Goal: Contribute content: Add original content to the website for others to see

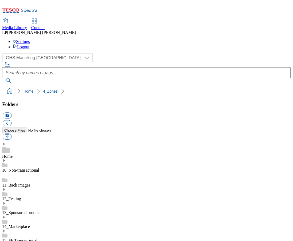
scroll to position [462, 0]
click at [3, 54] on select "Clubcard Marketing Demo Dotcom [GEOGRAPHIC_DATA] Emails GHS Marketing UK GHS Pr…" at bounding box center [47, 58] width 91 height 9
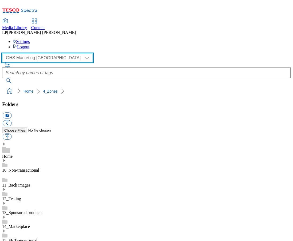
click at [36, 54] on select "Clubcard Marketing Demo Dotcom UK Emails GHS Marketing UK GHS Product UK GHS RO…" at bounding box center [47, 58] width 91 height 9
select select "flare-homepage"
click at [3, 54] on select "Clubcard Marketing Demo Dotcom UK Emails GHS Marketing UK GHS Product UK GHS RO…" at bounding box center [47, 58] width 91 height 9
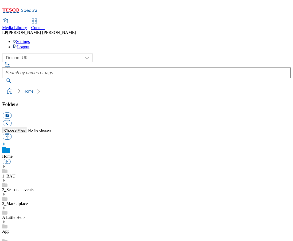
scroll to position [321, 0]
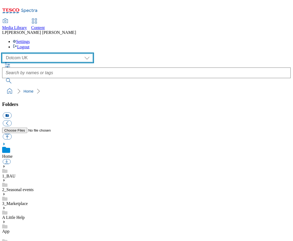
click at [38, 54] on select "Clubcard Marketing Demo Dotcom UK Emails GHS Marketing UK GHS Product UK GHS RO…" at bounding box center [47, 58] width 91 height 9
select select "flare-ghs-mktg"
click at [3, 54] on select "Clubcard Marketing Demo Dotcom [GEOGRAPHIC_DATA] Emails GHS Marketing UK GHS Pr…" at bounding box center [47, 58] width 91 height 9
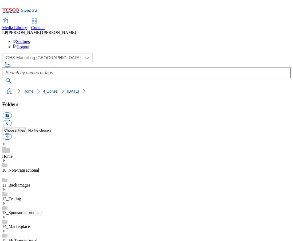
scroll to position [95, 0]
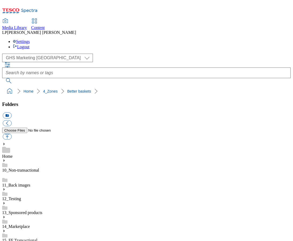
scroll to position [554, 0]
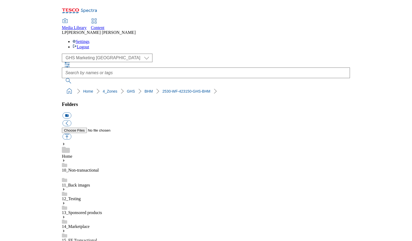
scroll to position [0, 0]
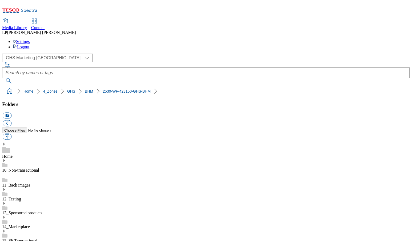
scroll to position [486, 0]
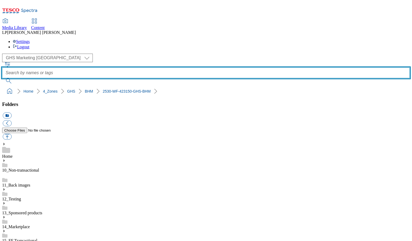
click at [166, 67] on input "text" at bounding box center [206, 72] width 408 height 11
type input "BHM list"
click at [2, 78] on button "submit" at bounding box center [9, 80] width 14 height 5
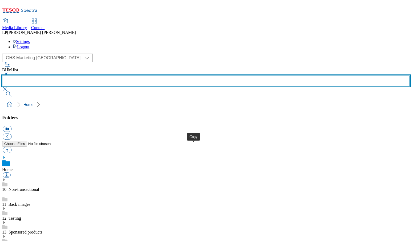
scroll to position [467, 0]
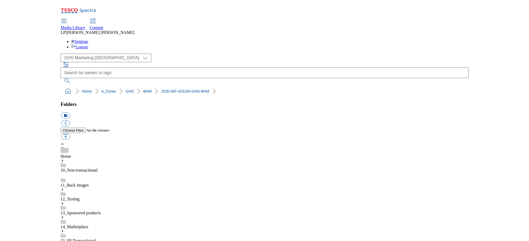
scroll to position [214, 0]
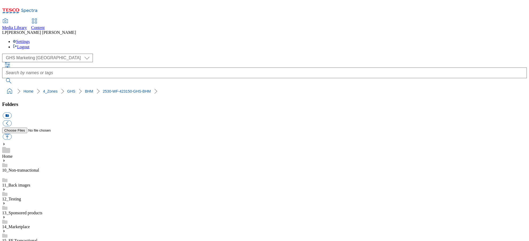
scroll to position [486, 0]
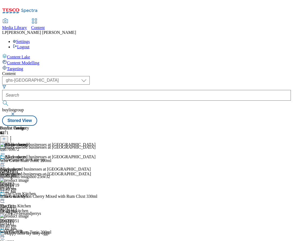
select select "ghs-uk"
click at [5, 160] on icon at bounding box center [2, 162] width 5 height 5
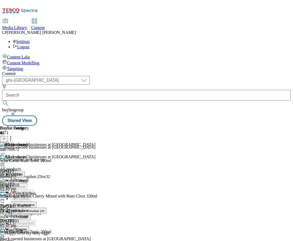
click at [5, 151] on icon at bounding box center [2, 153] width 5 height 5
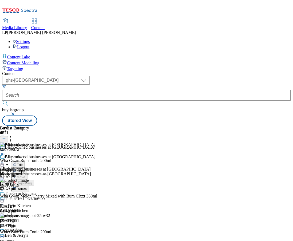
click at [25, 161] on button "Edit" at bounding box center [18, 164] width 14 height 6
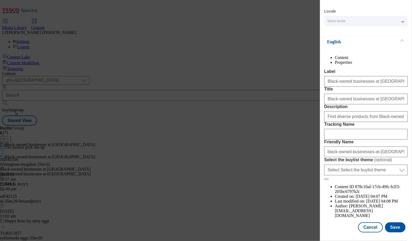
scroll to position [30, 0]
click at [292, 229] on button "Cancel" at bounding box center [370, 227] width 25 height 10
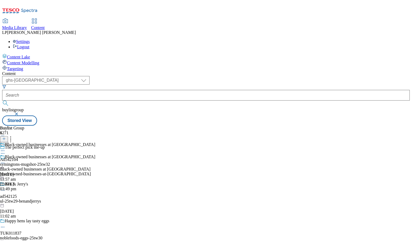
click at [5, 163] on circle at bounding box center [4, 163] width 1 height 1
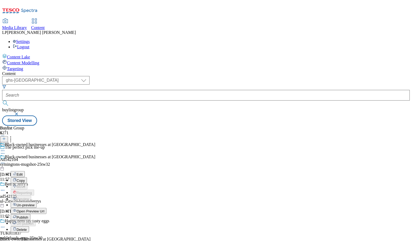
click at [25, 171] on button "Edit" at bounding box center [18, 174] width 14 height 6
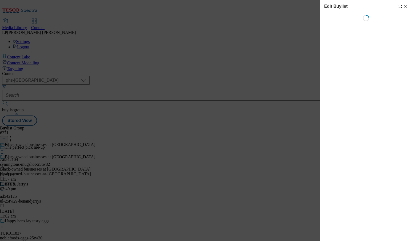
select select "evergreen"
select select "Banner"
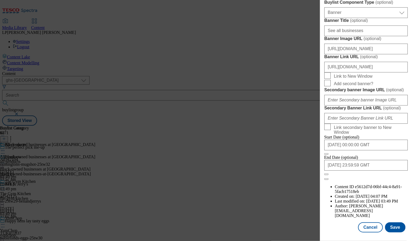
scroll to position [456, 0]
click at [292, 54] on input "https://digitalcontent.api.tesco.com/v2/media/homepage/8ada770d-43d0-4f83-b29e-…" at bounding box center [365, 48] width 83 height 11
drag, startPoint x: 357, startPoint y: 135, endPoint x: 413, endPoint y: 135, distance: 55.5
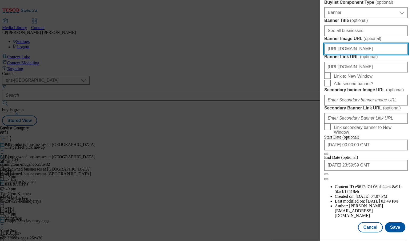
click at [292, 128] on html "Icons icon_account icon_add icon_backward_link icon_basket icon_benefits icon_c…" at bounding box center [206, 64] width 412 height 128
click at [292, 54] on input "https://digitalcontent.api.tesco.com/v2/media/homepage/8ada770d-43d0-4f83-b29e-…" at bounding box center [365, 48] width 83 height 11
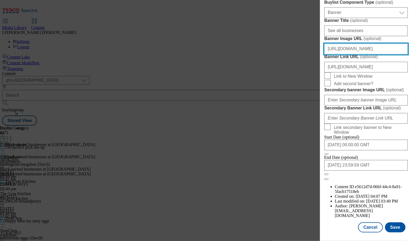
paste input "ghs-mktg/dad4653a-b65c-4cfa-a70a-8e91331575f4/2530-WF-423150-GHS-Buylist-BHM"
type input "https://digitalcontent.api.tesco.com/v2/media/ghs-mktg/dad4653a-b65c-4cfa-a70a-…"
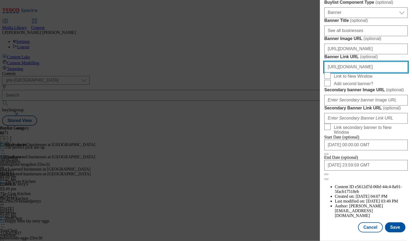
click at [292, 72] on input "https://www.tesco.com/groceries/en-GB/zone/black-history-month" at bounding box center [365, 67] width 83 height 11
drag, startPoint x: 385, startPoint y: 162, endPoint x: 413, endPoint y: 160, distance: 27.8
click at [292, 128] on html "Icons icon_account icon_add icon_backward_link icon_basket icon_benefits icon_c…" at bounding box center [206, 64] width 412 height 128
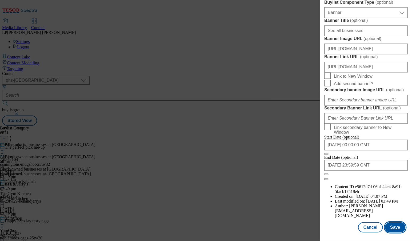
click at [292, 227] on button "Save" at bounding box center [395, 227] width 21 height 10
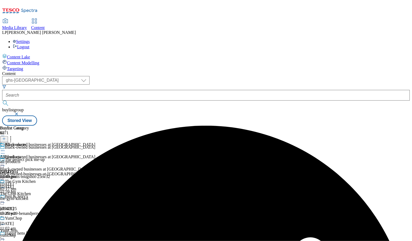
click at [5, 160] on icon at bounding box center [2, 162] width 5 height 5
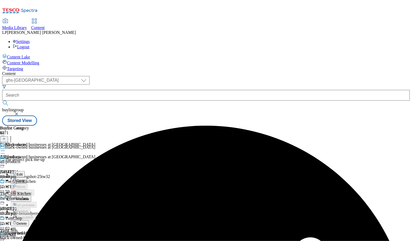
click at [31, 195] on button "Preview" at bounding box center [21, 198] width 21 height 6
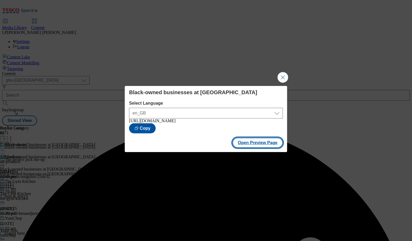
click at [249, 142] on button "Open Preview Page" at bounding box center [258, 143] width 50 height 10
click at [286, 73] on button "Close Modal" at bounding box center [283, 77] width 11 height 11
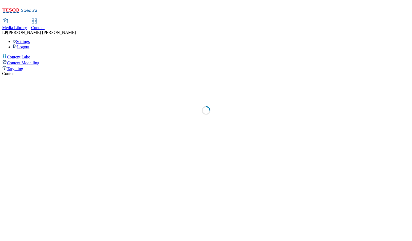
select select "ghs-[GEOGRAPHIC_DATA]"
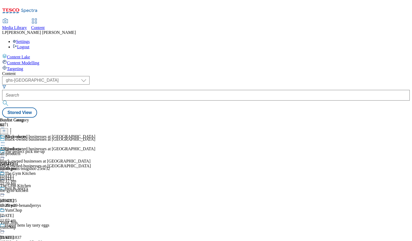
click at [95, 163] on div "black-owned-businesses-at-[GEOGRAPHIC_DATA]" at bounding box center [47, 165] width 95 height 5
click at [5, 140] on icon at bounding box center [2, 142] width 5 height 5
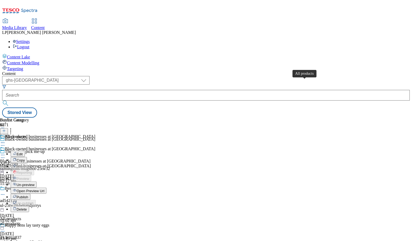
click at [26, 134] on div "All products" at bounding box center [15, 136] width 21 height 5
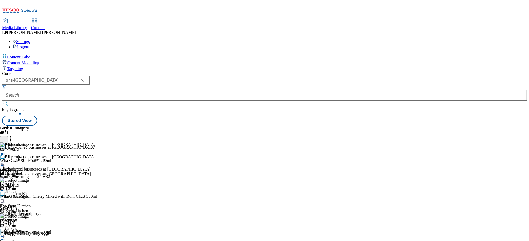
click at [48, 171] on div "all-products" at bounding box center [24, 173] width 48 height 5
click at [48, 191] on div "The Gym Kitchen The Gym Kitchen the-gym-kitchen 16 Sept 2025 03:49 pm" at bounding box center [24, 209] width 48 height 37
click at [5, 197] on icon at bounding box center [2, 199] width 5 height 5
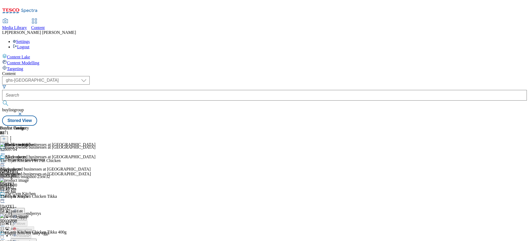
scroll to position [40, 0]
click at [34, 240] on span "Un-preview" at bounding box center [26, 242] width 18 height 4
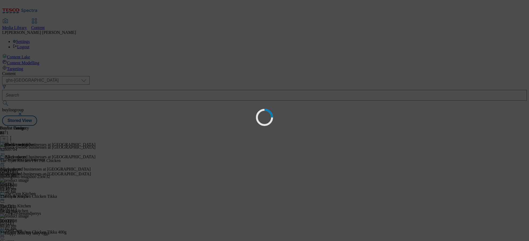
scroll to position [0, 0]
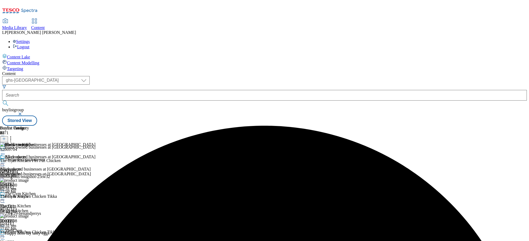
click at [5, 234] on icon at bounding box center [2, 236] width 5 height 5
click at [22, 228] on div "YumChop" at bounding box center [13, 230] width 17 height 5
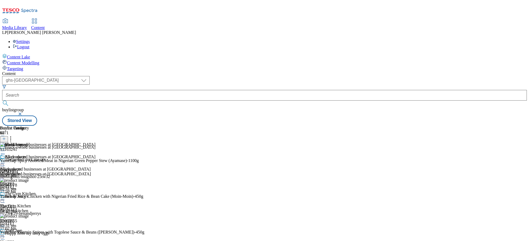
click at [5, 234] on icon at bounding box center [2, 236] width 5 height 5
click at [48, 208] on div "the-gym-kitchen" at bounding box center [24, 210] width 48 height 5
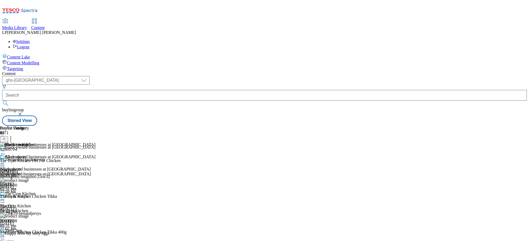
scroll to position [50, 0]
click at [48, 208] on div "the-gym-kitchen" at bounding box center [24, 210] width 48 height 5
click at [5, 197] on icon at bounding box center [2, 199] width 5 height 5
click at [29, 234] on span "Preview" at bounding box center [23, 236] width 13 height 4
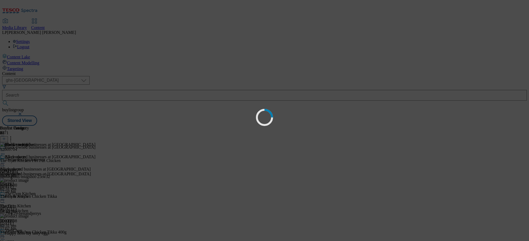
scroll to position [0, 0]
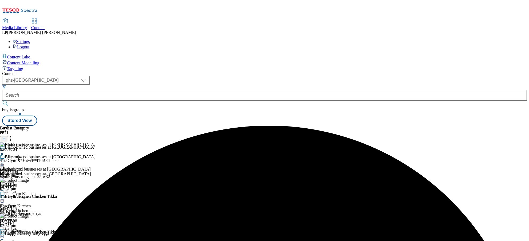
click at [48, 171] on div "all-products" at bounding box center [24, 173] width 48 height 5
click at [48, 154] on div "All products All products all-products 17 Sept 2025 02:31 pm" at bounding box center [24, 172] width 48 height 37
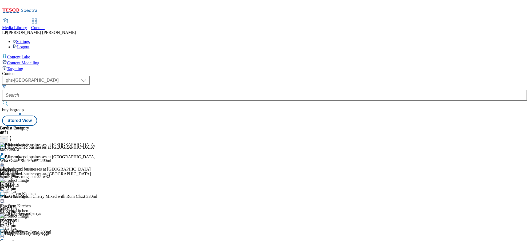
scroll to position [795, 0]
click at [5, 160] on icon at bounding box center [2, 162] width 5 height 5
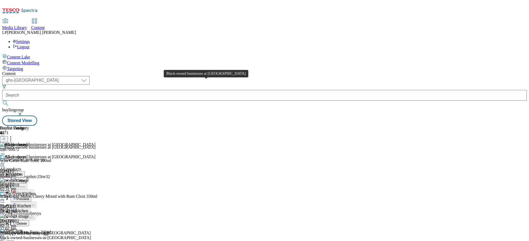
click at [95, 154] on div "Black-owned businesses at Tesco" at bounding box center [50, 156] width 91 height 5
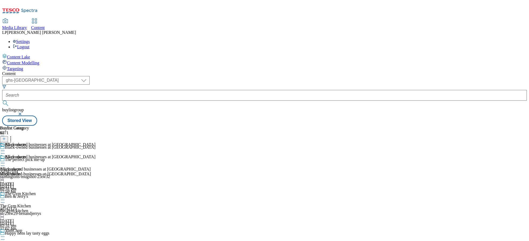
click at [48, 171] on div "all-products" at bounding box center [24, 173] width 48 height 5
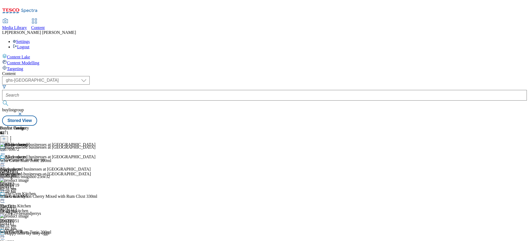
click at [21, 167] on span "All products" at bounding box center [10, 169] width 21 height 5
click at [48, 191] on div "The Gym Kitchen The Gym Kitchen the-gym-kitchen 17 Sept 2025 02:31 pm" at bounding box center [24, 209] width 48 height 37
click at [5, 154] on circle at bounding box center [4, 154] width 1 height 1
click at [48, 191] on div "The Gym Kitchen The Gym Kitchen the-gym-kitchen 17 Sept 2025 02:31 pm" at bounding box center [24, 209] width 48 height 37
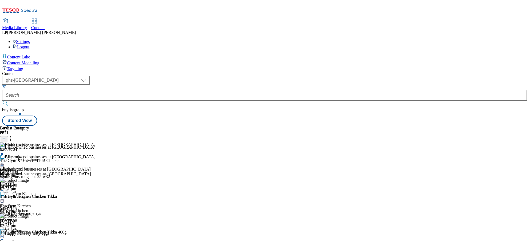
click at [5, 197] on icon at bounding box center [2, 199] width 5 height 5
click at [36, 191] on span "The Gym Kitchen" at bounding box center [20, 194] width 31 height 6
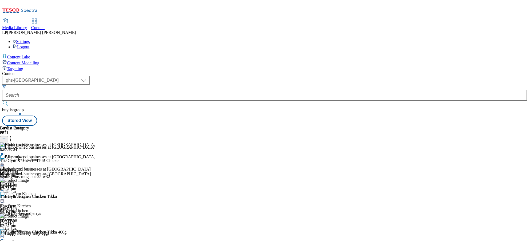
click at [95, 191] on div "Black-owned businesses at Tesco Black-owned businesses at Tesco black-owned-bus…" at bounding box center [47, 172] width 95 height 37
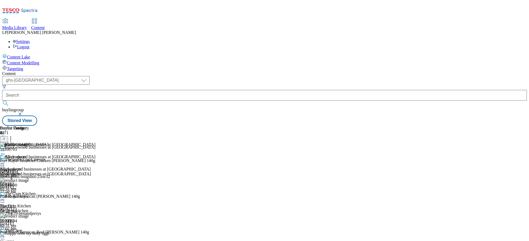
click at [48, 171] on div "all-products" at bounding box center [24, 173] width 48 height 5
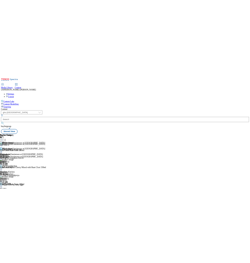
scroll to position [2145, 0]
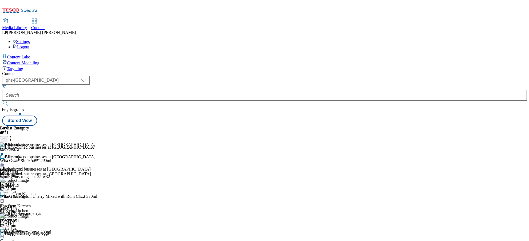
click at [412, 126] on div "Buylist Group 6271 Black-owned businesses at Tesco The perfect pick me-up Ad542…" at bounding box center [264, 126] width 524 height 0
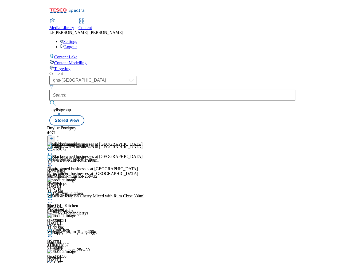
scroll to position [0, 0]
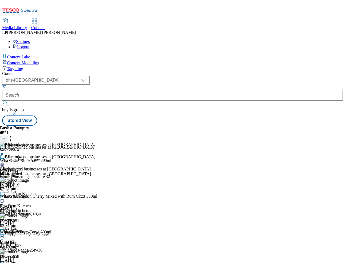
click at [5, 160] on icon at bounding box center [2, 162] width 5 height 5
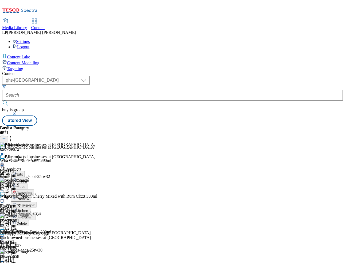
click at [23, 172] on span "Edit" at bounding box center [20, 174] width 6 height 4
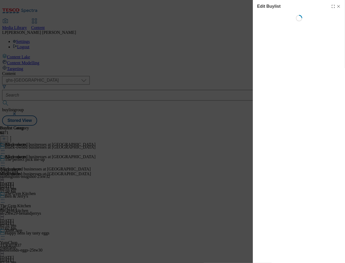
select select "evergreen"
select select "Banner"
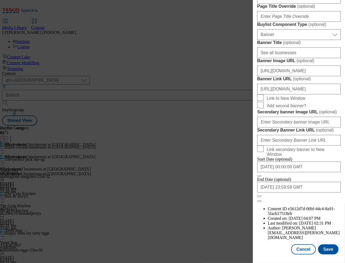
scroll to position [462, 0]
click at [296, 94] on input "https://www.tesco.com/groceries/en-GB/zone/black-history-month" at bounding box center [298, 89] width 83 height 11
drag, startPoint x: 293, startPoint y: 157, endPoint x: 344, endPoint y: 157, distance: 50.7
click at [344, 157] on div "Edit Buylist Locale Select locale English Welsh Tags 1 tags selected fnf market…" at bounding box center [299, 128] width 92 height 256
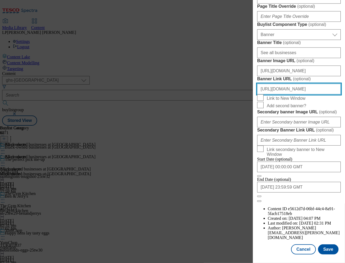
click at [316, 94] on input "https://www.tesco.com/groceries/en-GB/zone/black-history-month" at bounding box center [298, 89] width 83 height 11
click at [300, 94] on input "https://www.tesco.com/groceries/en-GB/zone/black-history-month" at bounding box center [298, 89] width 83 height 11
click at [309, 94] on input "https://www.tesco.com/groceries/en-GB/zone/black-history-month" at bounding box center [298, 89] width 83 height 11
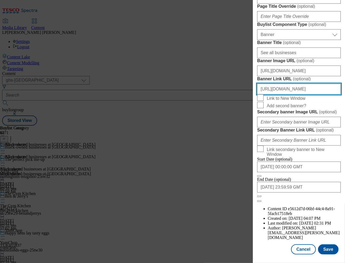
scroll to position [0, 0]
click at [291, 94] on input "https://www.tesco.com/groceries/en-GB/zone/black-history-month" at bounding box center [298, 89] width 83 height 11
paste input "digitalcontent.api.tesco.com/v2/media/ghs-mktg/dad4653a-b65c-4cfa-a70a-8e913315…"
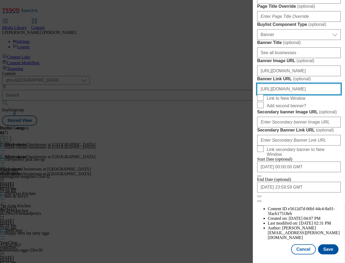
scroll to position [545, 0]
type input "https://digitalcontent.api.tesco.com/v2/media/ghs-mktg/dad4653a-b65c-4cfa-a70a-…"
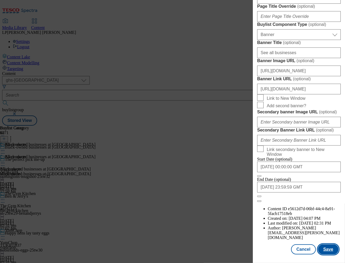
click at [327, 241] on button "Save" at bounding box center [328, 249] width 21 height 10
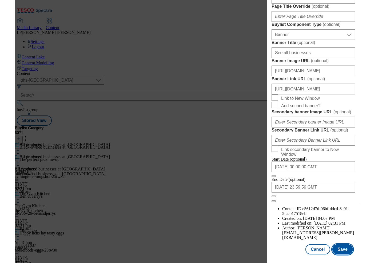
scroll to position [0, 0]
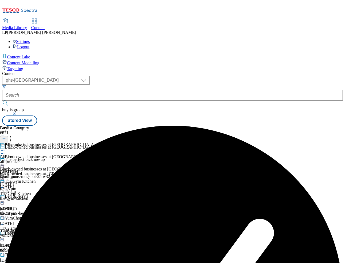
click at [5, 160] on icon at bounding box center [2, 162] width 5 height 5
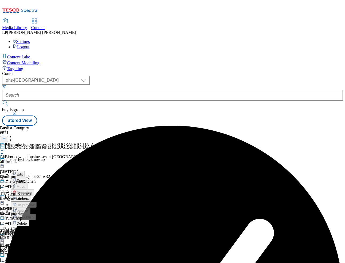
click at [31, 195] on button "Preview" at bounding box center [21, 198] width 21 height 6
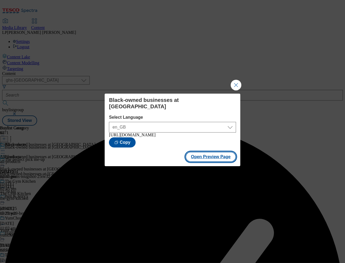
click at [216, 159] on button "Open Preview Page" at bounding box center [210, 157] width 50 height 10
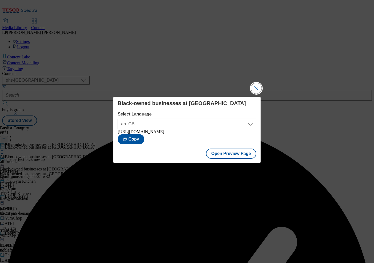
click at [257, 84] on button "Close Modal" at bounding box center [256, 88] width 11 height 11
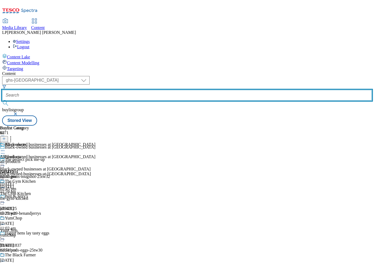
click at [148, 90] on input "text" at bounding box center [187, 95] width 370 height 11
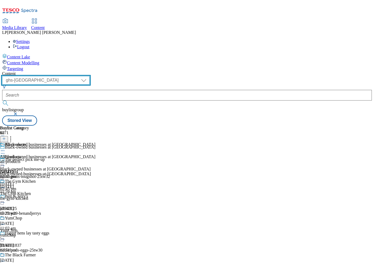
click at [90, 76] on select "dotcom-cz dotcom-hu dotcom-sk fnf-uk ghs-roi ghs-uk group-comms ighs-cz ighs-hu…" at bounding box center [45, 80] width 87 height 9
select select "ghs-roi"
click at [69, 76] on select "dotcom-cz dotcom-hu dotcom-sk fnf-uk ghs-roi ghs-uk group-comms ighs-cz ighs-hu…" at bounding box center [45, 80] width 87 height 9
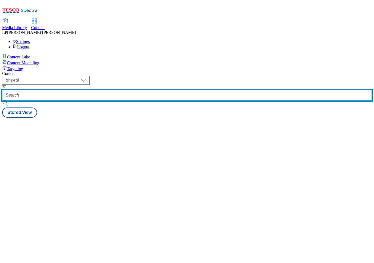
click at [150, 90] on input "text" at bounding box center [187, 95] width 370 height 11
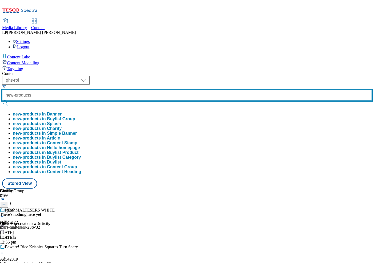
type input "new-products"
click at [2, 101] on button "submit" at bounding box center [5, 103] width 7 height 5
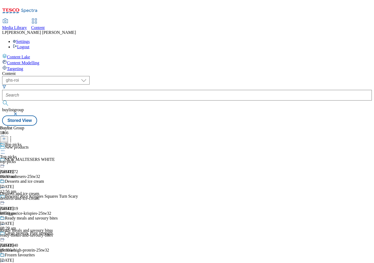
scroll to position [829, 0]
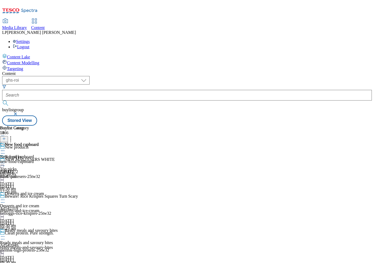
click at [5, 160] on icon at bounding box center [2, 162] width 5 height 5
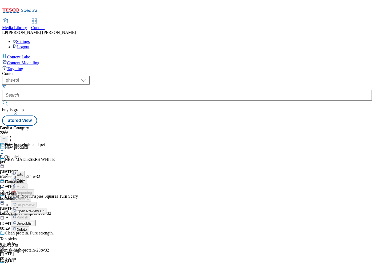
click at [44, 209] on span "Open Preview Url" at bounding box center [31, 211] width 28 height 4
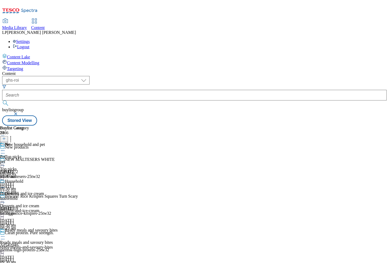
click at [74, 208] on div "desserts-and-ice-cream" at bounding box center [37, 210] width 74 height 5
click at [74, 171] on div "top-picks" at bounding box center [37, 173] width 74 height 5
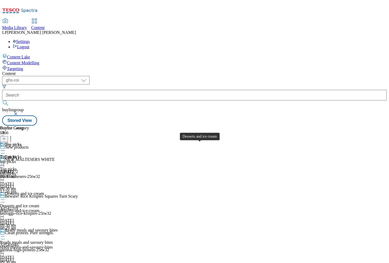
click at [39, 204] on div "Desserts and ice cream" at bounding box center [19, 206] width 39 height 5
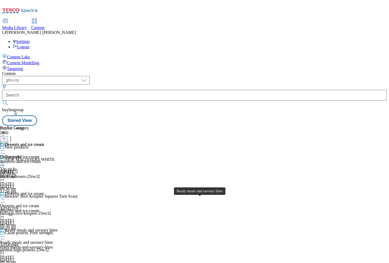
click at [74, 241] on div "ready-meals-and-savoury-bites" at bounding box center [37, 247] width 74 height 5
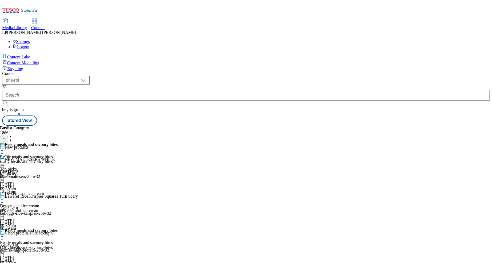
scroll to position [0, 0]
click at [5, 163] on circle at bounding box center [4, 163] width 1 height 1
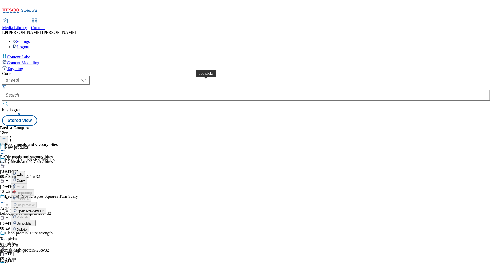
click at [21, 154] on div "Top picks" at bounding box center [13, 156] width 17 height 5
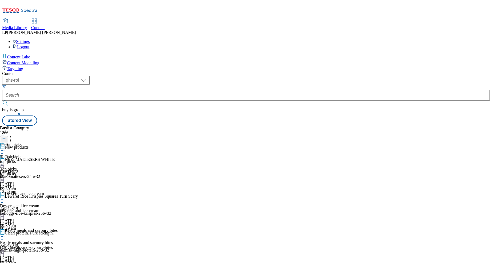
click at [5, 160] on icon at bounding box center [2, 162] width 5 height 5
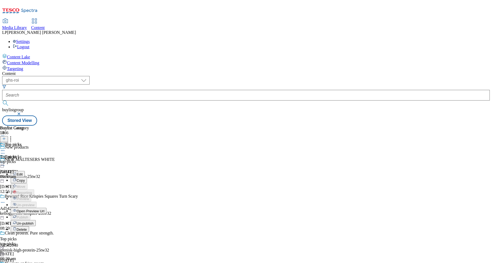
click at [44, 209] on span "Open Preview Url" at bounding box center [31, 211] width 28 height 4
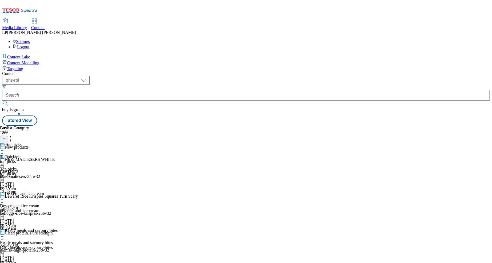
click at [5, 160] on icon at bounding box center [2, 162] width 5 height 5
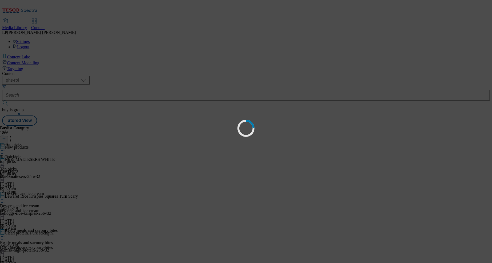
scroll to position [0, 0]
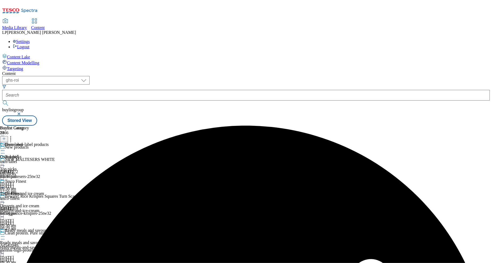
click at [5, 148] on icon at bounding box center [2, 150] width 5 height 5
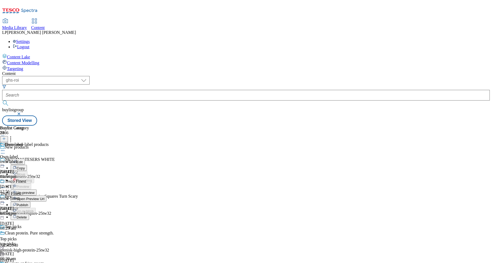
click at [34, 191] on span "Un-preview" at bounding box center [26, 193] width 18 height 4
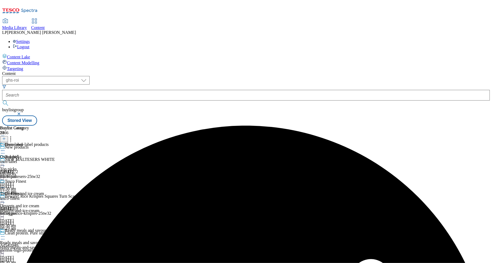
click at [5, 148] on icon at bounding box center [2, 150] width 5 height 5
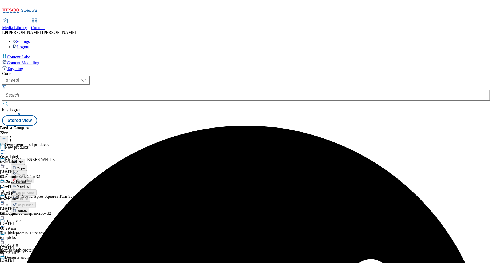
click at [29, 185] on span "Preview" at bounding box center [23, 187] width 13 height 4
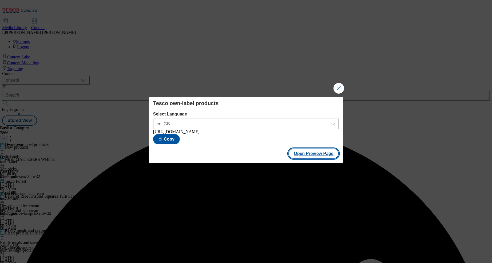
click at [301, 154] on button "Open Preview Page" at bounding box center [313, 154] width 50 height 10
click at [339, 85] on button "Close Modal" at bounding box center [338, 88] width 11 height 11
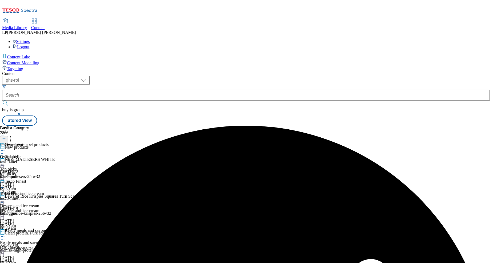
click at [5, 148] on icon at bounding box center [2, 150] width 5 height 5
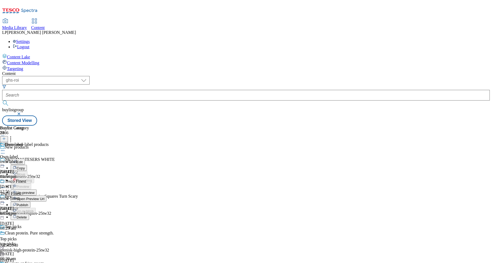
click at [28, 203] on span "Publish" at bounding box center [23, 205] width 12 height 4
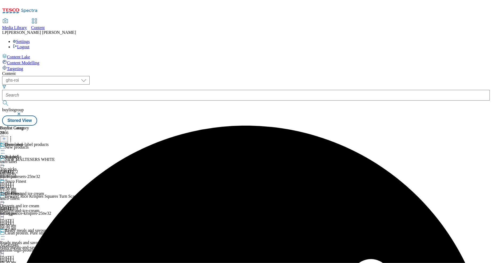
scroll to position [183, 0]
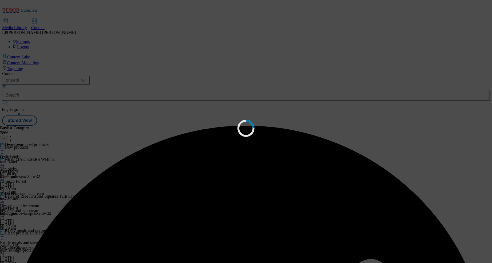
scroll to position [0, 0]
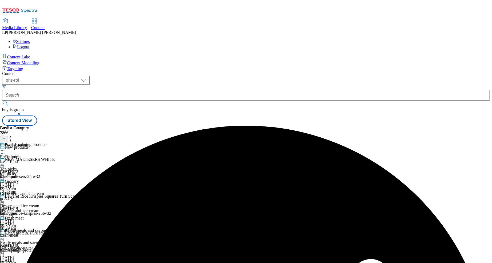
click at [5, 148] on icon at bounding box center [2, 150] width 5 height 5
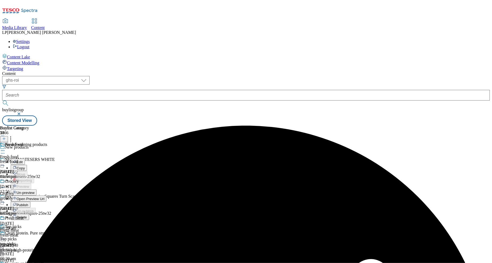
click at [34, 191] on span "Un-preview" at bounding box center [26, 193] width 18 height 4
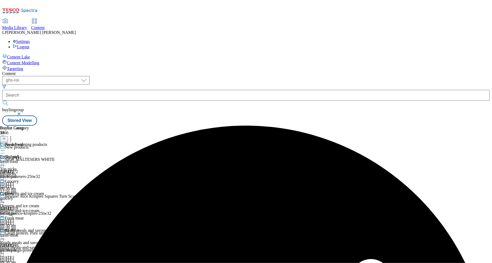
click at [5, 148] on icon at bounding box center [2, 150] width 5 height 5
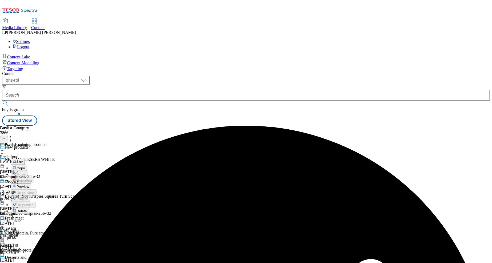
click at [31, 183] on button "Preview" at bounding box center [21, 186] width 21 height 6
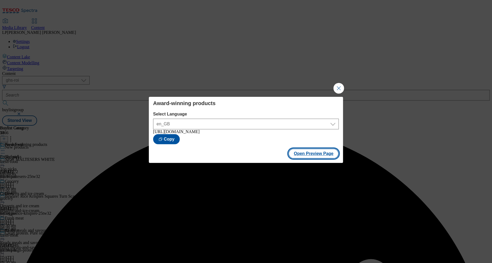
click at [299, 154] on button "Open Preview Page" at bounding box center [313, 154] width 50 height 10
click at [339, 88] on button "Close Modal" at bounding box center [338, 88] width 11 height 11
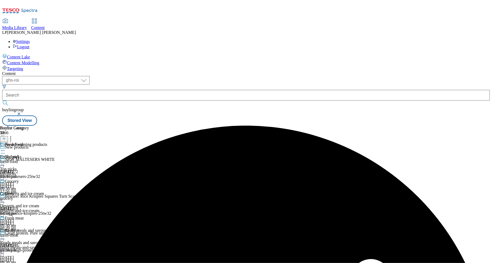
click at [5, 148] on icon at bounding box center [2, 150] width 5 height 5
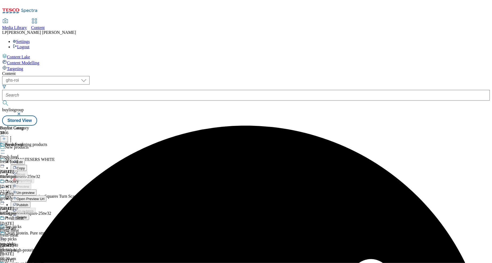
click at [28, 203] on span "Publish" at bounding box center [23, 205] width 12 height 4
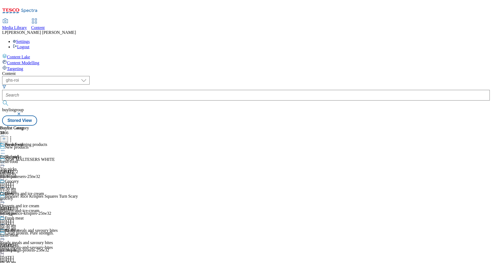
click at [27, 25] on span "Media Library" at bounding box center [14, 27] width 25 height 5
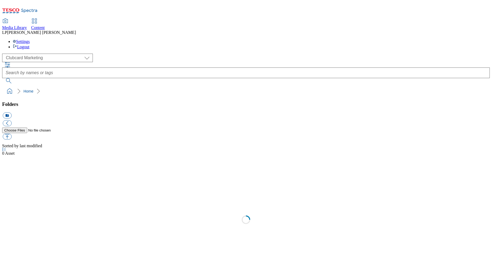
scroll to position [0, 0]
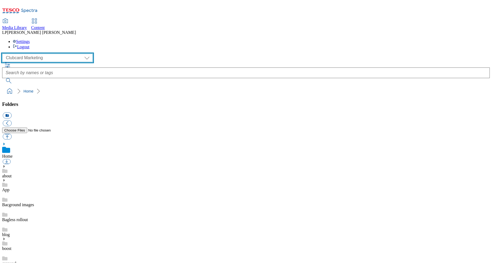
click at [50, 54] on select "Clubcard Marketing Demo Dotcom UK Emails GHS Marketing UK GHS Product UK GHS RO…" at bounding box center [47, 58] width 91 height 9
select select "flare-ghs-mktg"
click at [3, 54] on select "Clubcard Marketing Demo Dotcom UK Emails GHS Marketing UK GHS Product UK GHS RO…" at bounding box center [47, 58] width 91 height 9
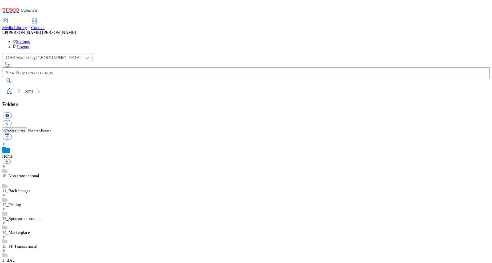
click at [6, 241] on icon at bounding box center [4, 251] width 4 height 4
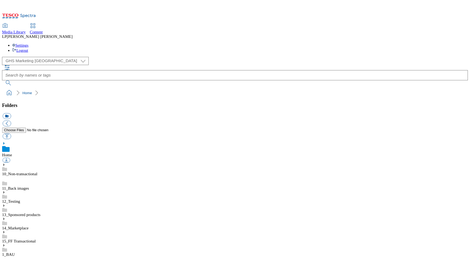
scroll to position [1, 0]
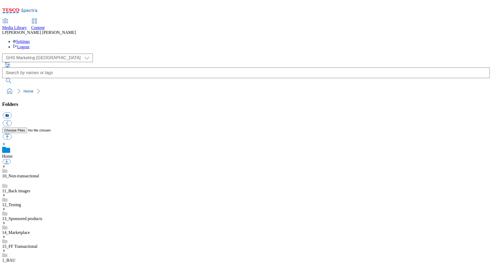
click at [5, 241] on use at bounding box center [3, 250] width 1 height 3
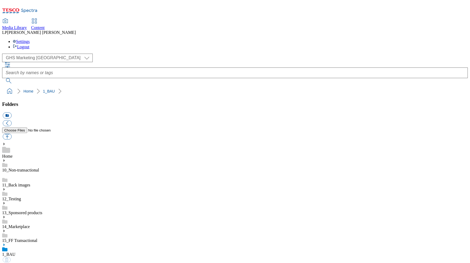
scroll to position [1, 0]
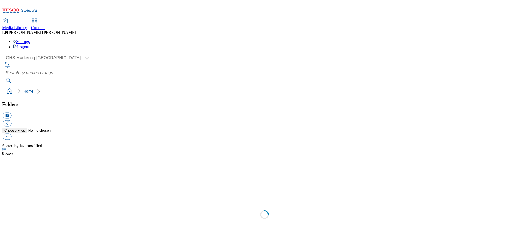
select select "flare-ghs-mktg"
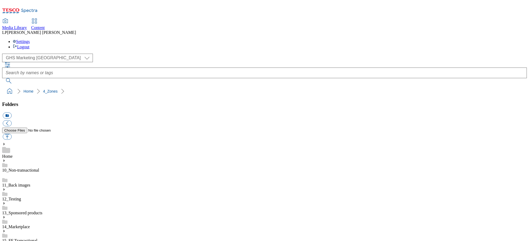
scroll to position [43, 0]
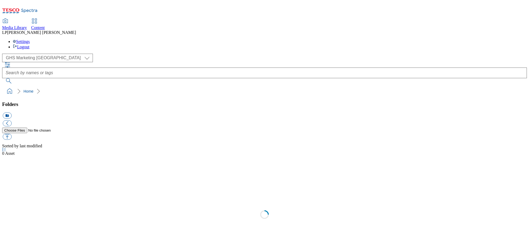
select select "flare-ghs-mktg"
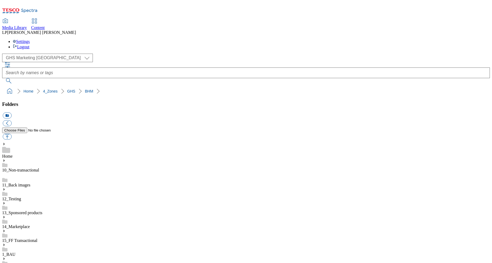
select select "flare-ghs-mktg"
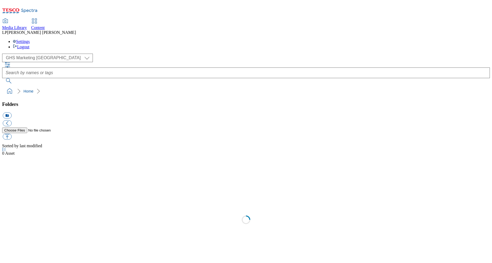
select select "flare-ghs-mktg"
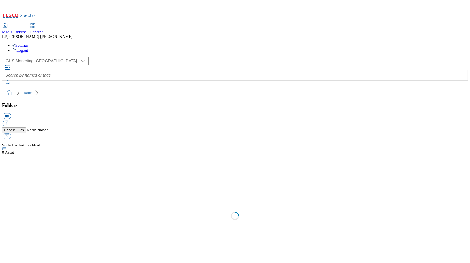
scroll to position [0, 0]
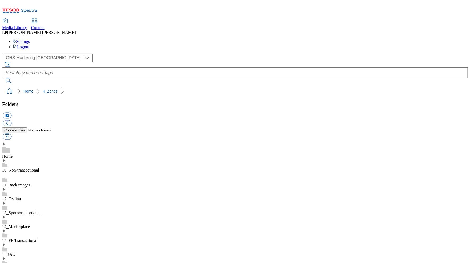
scroll to position [1, 0]
click at [47, 54] on div "( optional ) Clubcard Marketing Demo Dotcom UK Emails GHS Marketing UK GHS Prod…" at bounding box center [235, 58] width 466 height 9
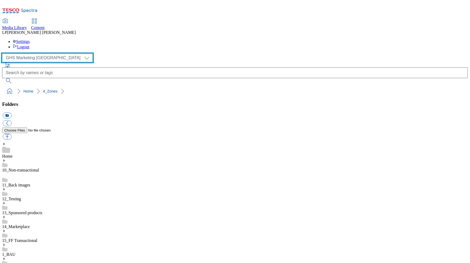
click at [45, 54] on select "Clubcard Marketing Demo Dotcom UK Emails GHS Marketing UK GHS Product UK GHS RO…" at bounding box center [47, 58] width 91 height 9
select select "flare-ghs-roi"
click at [3, 54] on select "Clubcard Marketing Demo Dotcom UK Emails GHS Marketing UK GHS Product UK GHS RO…" at bounding box center [47, 58] width 91 height 9
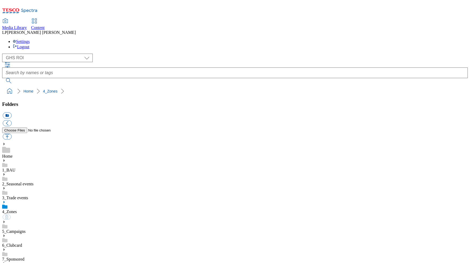
click at [5, 201] on use at bounding box center [3, 202] width 1 height 3
click at [6, 263] on icon at bounding box center [4, 265] width 4 height 4
click at [11, 134] on button "button" at bounding box center [7, 137] width 9 height 6
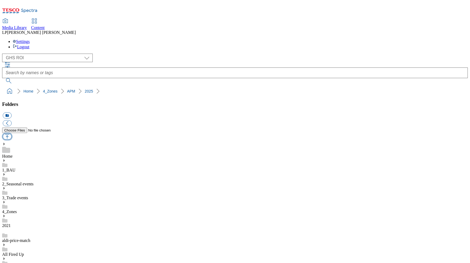
type input "C:\fakepath\Aldi_Price_Match_17-Sep.pdf"
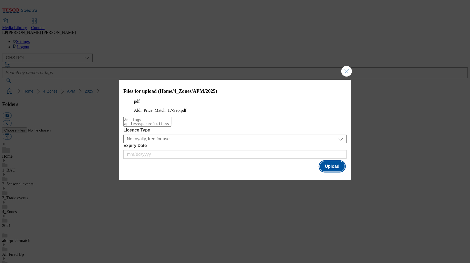
click at [332, 171] on button "Upload" at bounding box center [332, 166] width 25 height 10
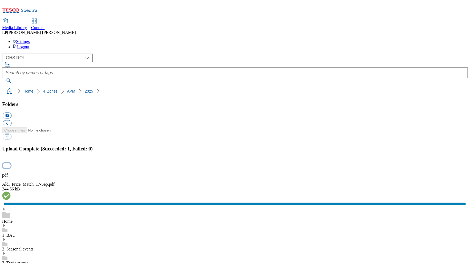
click at [11, 163] on button "button" at bounding box center [7, 165] width 8 height 5
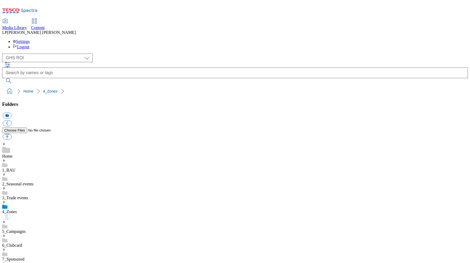
select select "flare-ghs-roi"
click at [121, 86] on ol "Home 4_Zones" at bounding box center [236, 91] width 463 height 10
